Goal: Information Seeking & Learning: Check status

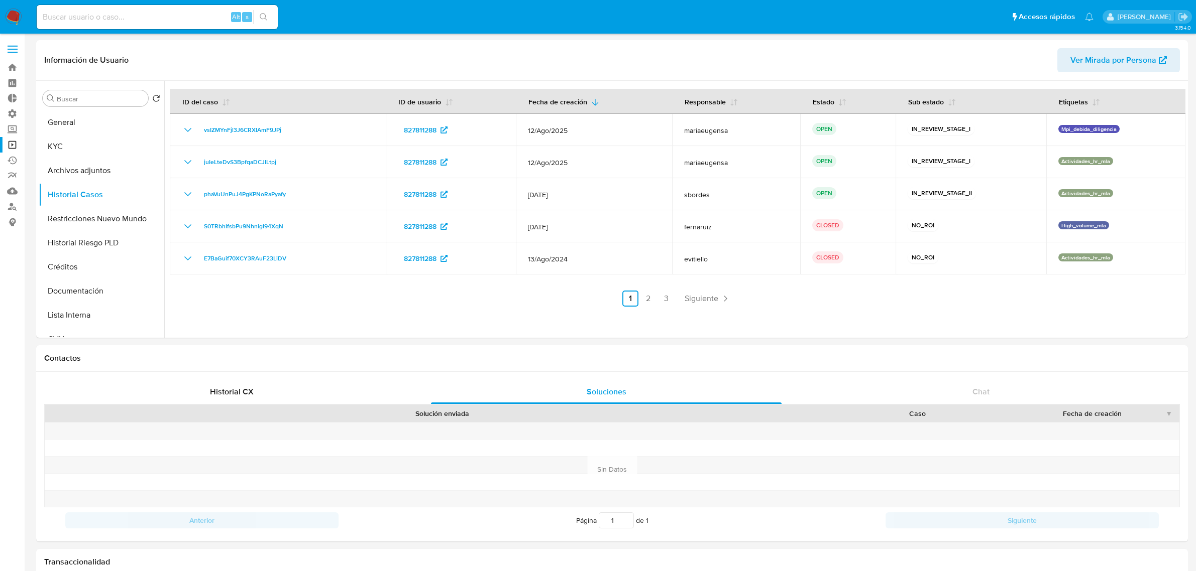
select select "10"
click at [9, 19] on img at bounding box center [13, 17] width 17 height 17
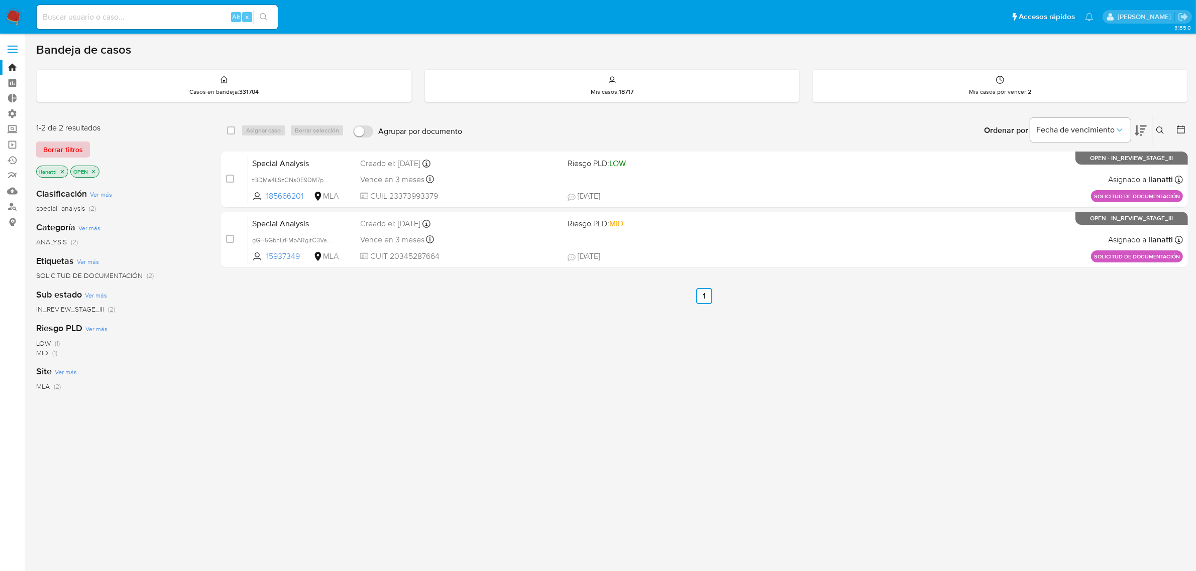
click at [54, 144] on span "Borrar filtros" at bounding box center [63, 150] width 40 height 14
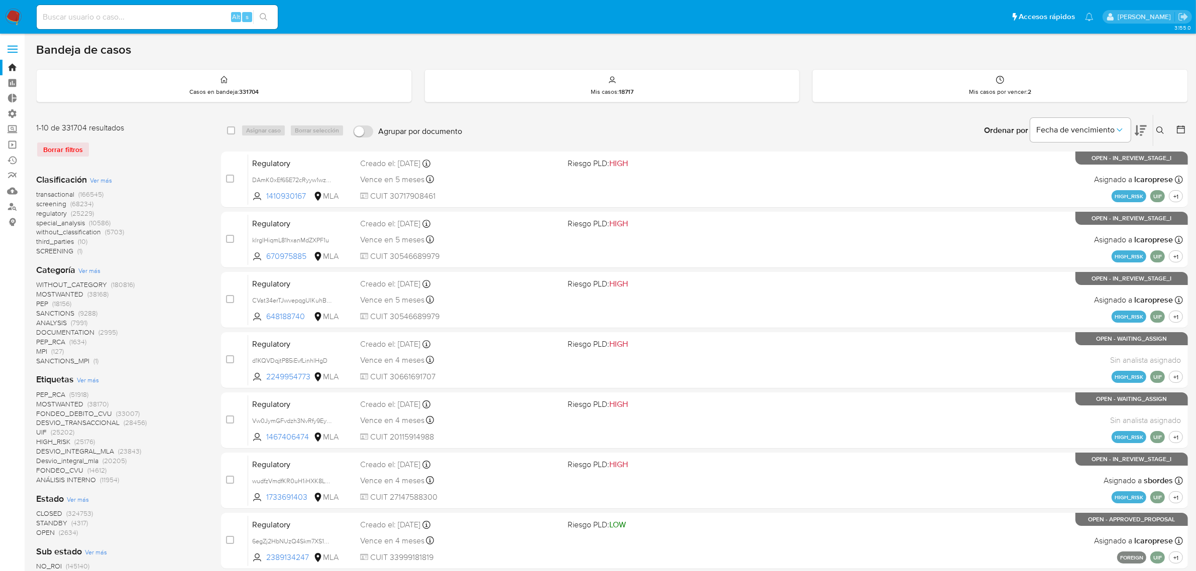
click at [1175, 133] on icon at bounding box center [1180, 130] width 10 height 10
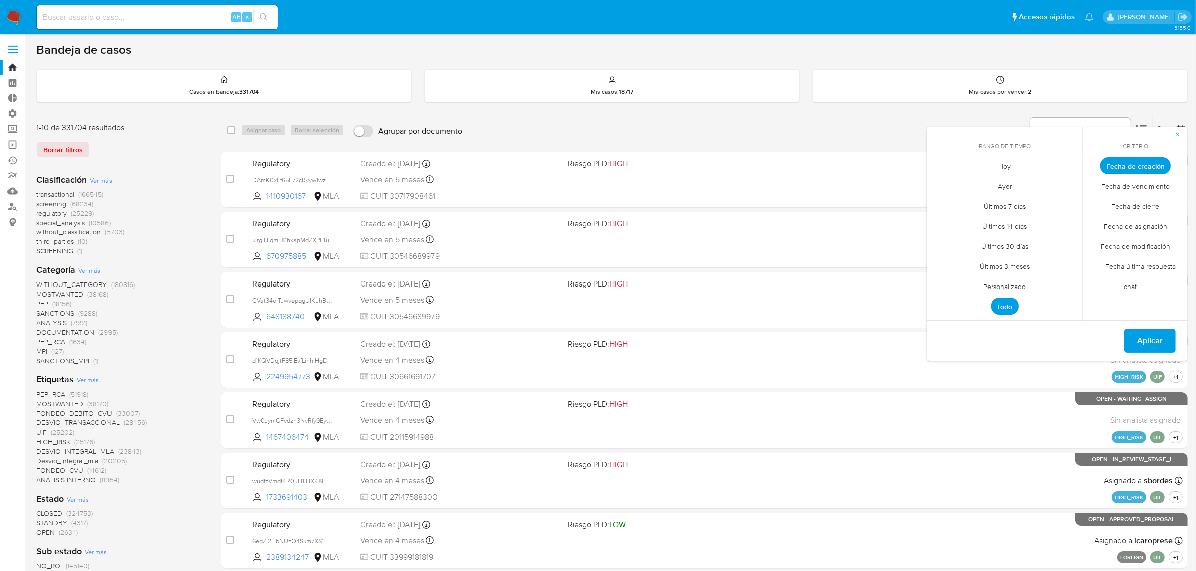
click at [1151, 199] on span "Fecha de cierre" at bounding box center [1135, 206] width 69 height 21
click at [1019, 284] on span "Personalizado" at bounding box center [1005, 287] width 64 height 21
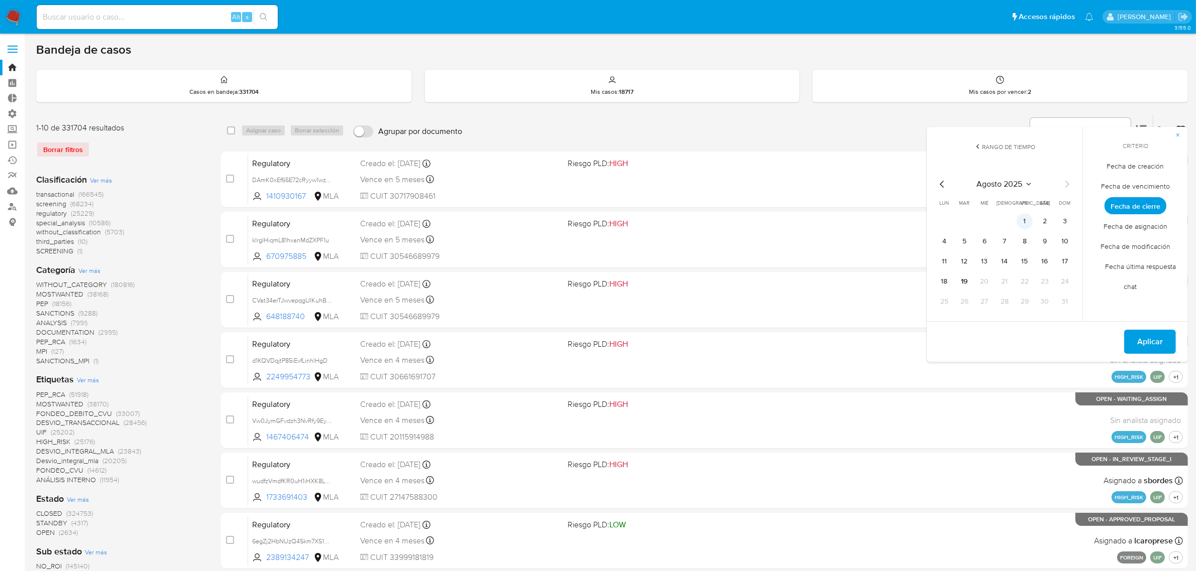
click at [1027, 221] on button "1" at bounding box center [1024, 221] width 16 height 16
click at [968, 279] on button "19" at bounding box center [964, 282] width 16 height 16
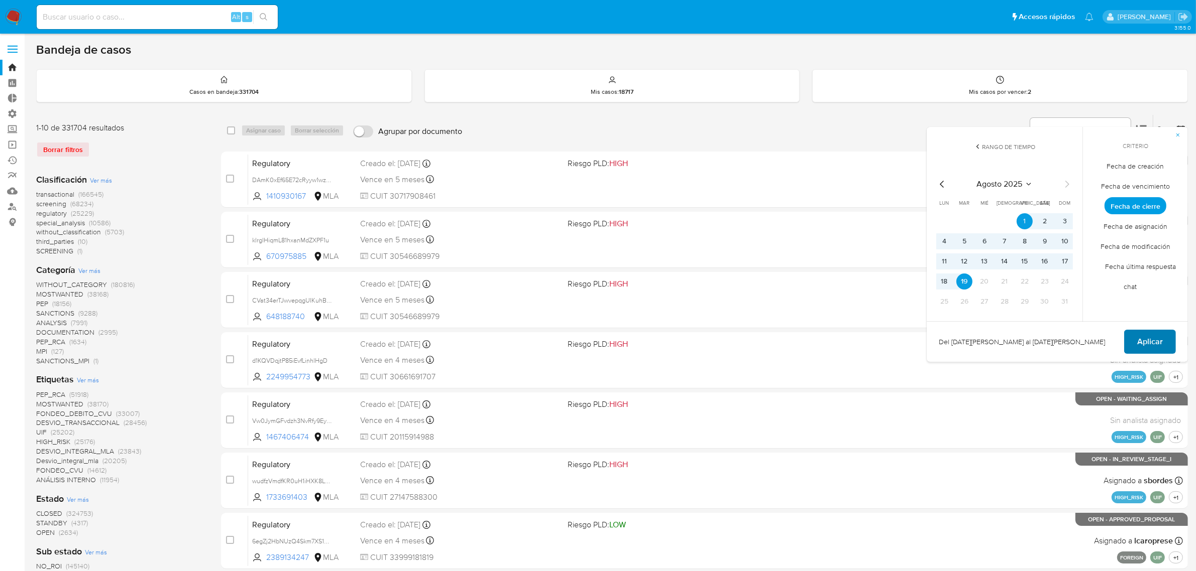
click at [1157, 340] on span "Aplicar" at bounding box center [1150, 342] width 26 height 22
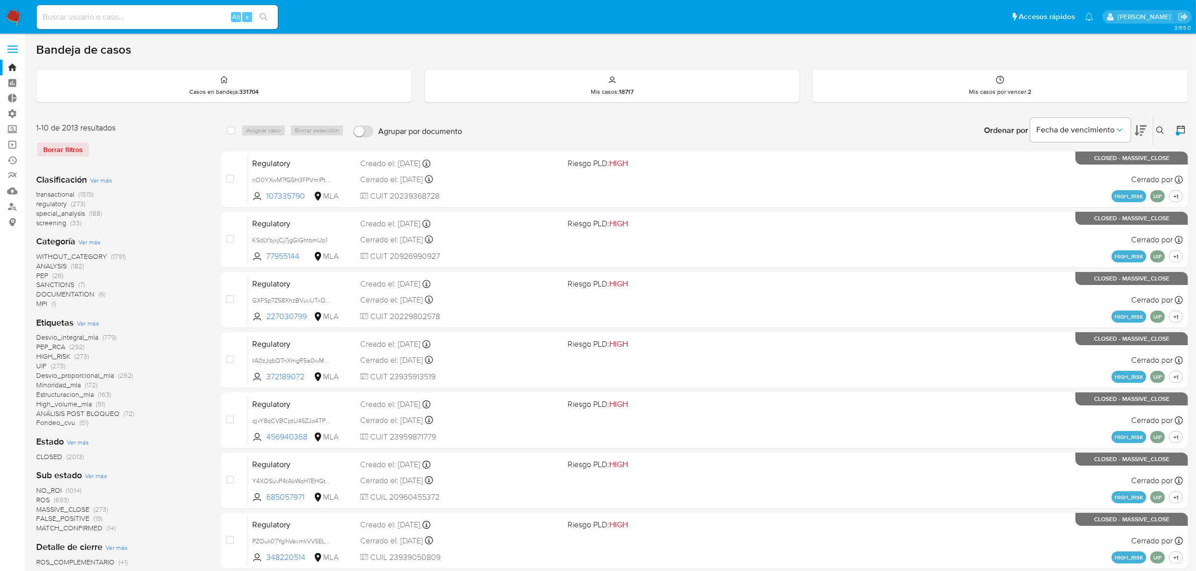
click at [102, 181] on span "Ver más" at bounding box center [101, 180] width 22 height 9
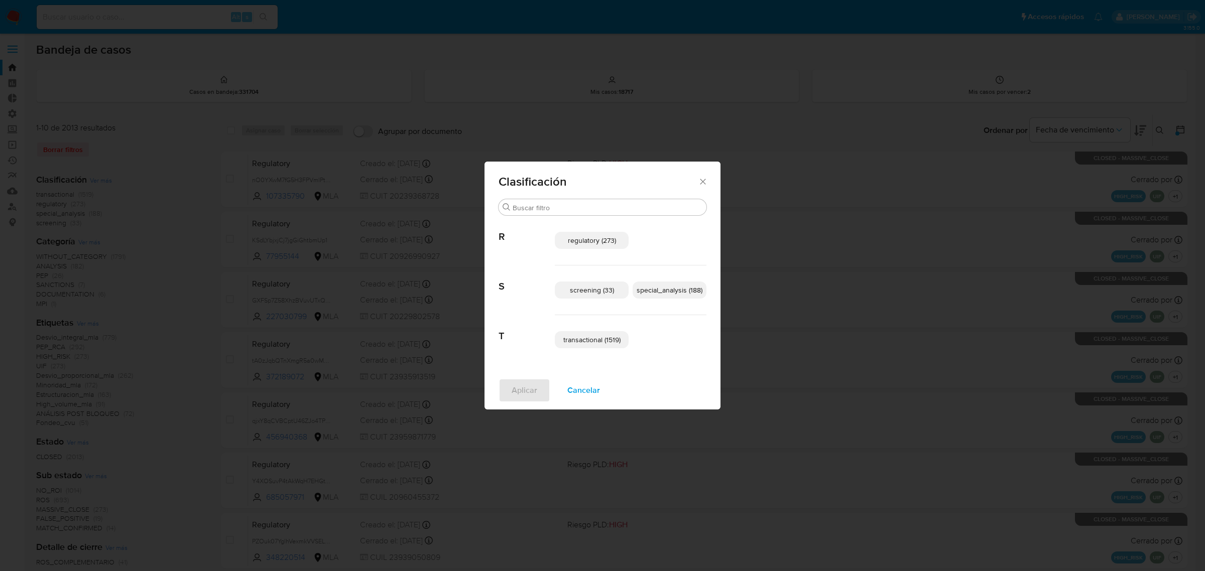
click at [649, 291] on span "special_analysis (188)" at bounding box center [670, 290] width 66 height 10
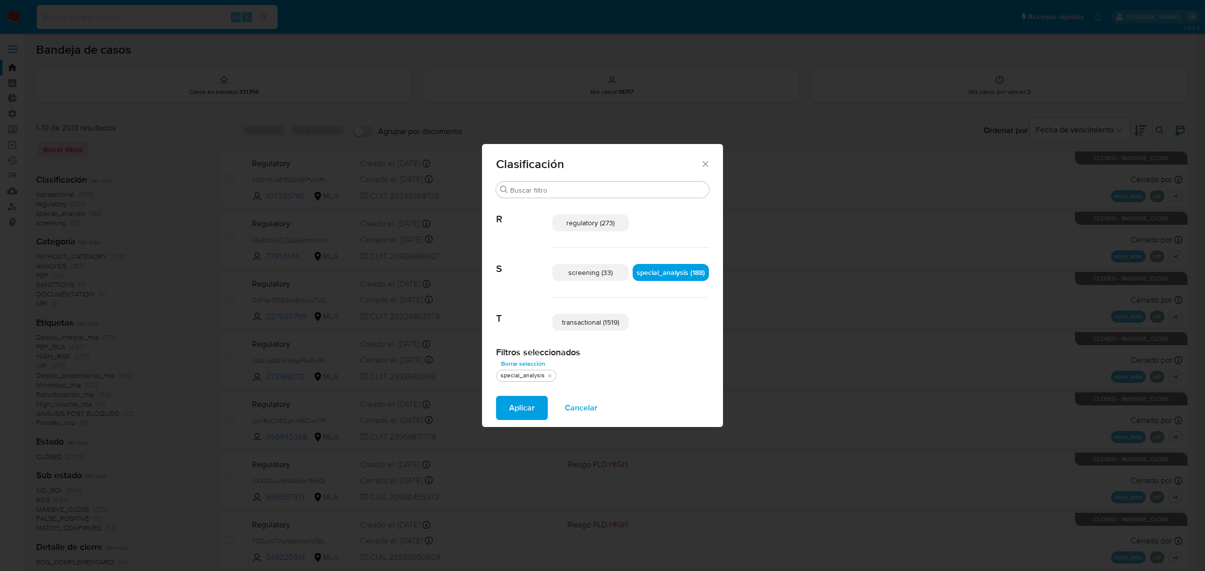
click at [614, 323] on span "transactional (1519)" at bounding box center [590, 322] width 57 height 10
click at [537, 406] on button "Aplicar" at bounding box center [522, 408] width 52 height 24
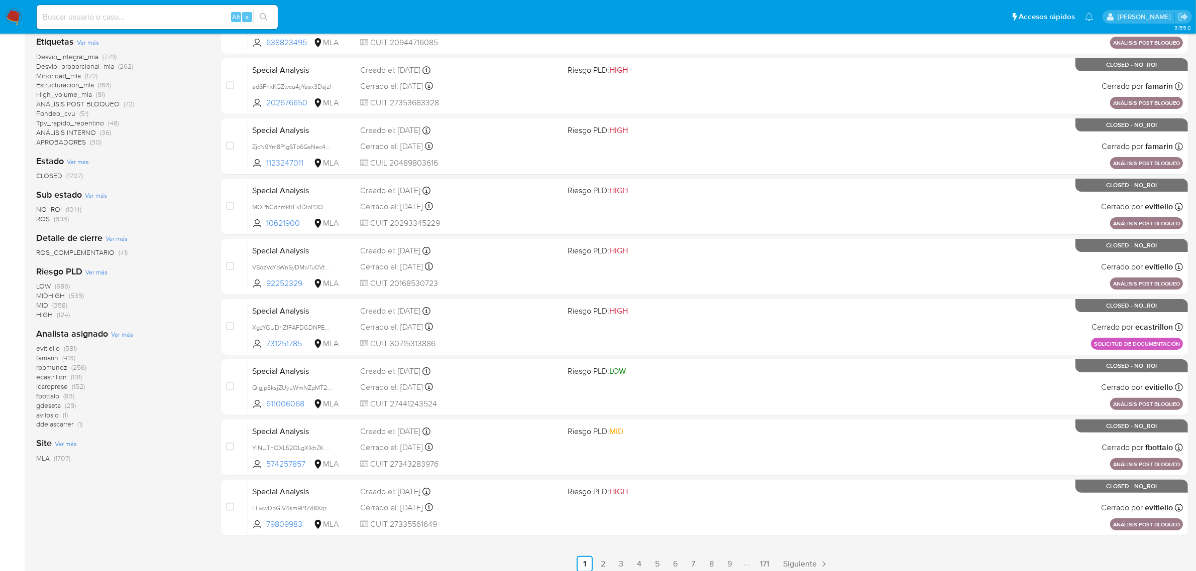
scroll to position [220, 0]
